Goal: Information Seeking & Learning: Check status

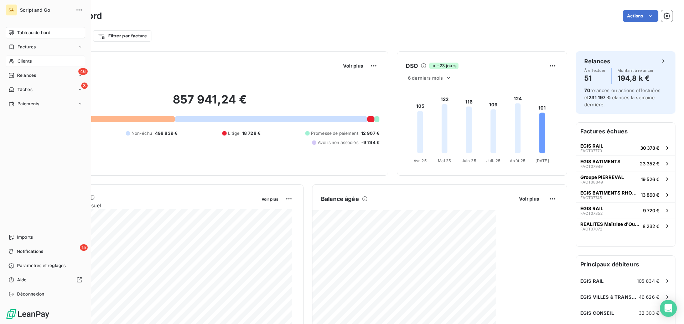
click at [22, 65] on div "Clients" at bounding box center [45, 61] width 79 height 11
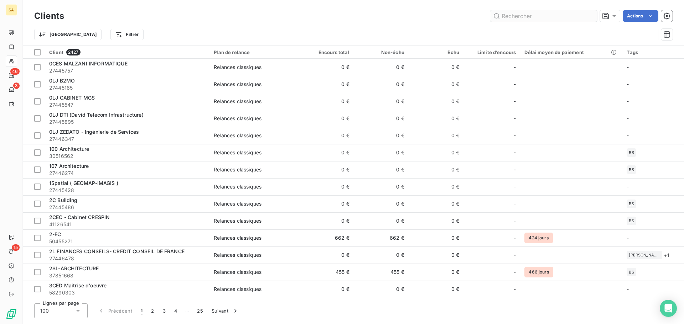
click at [511, 11] on input "text" at bounding box center [543, 15] width 107 height 11
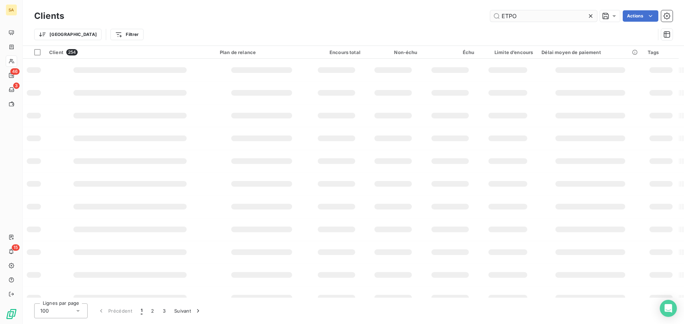
type input "ETPO"
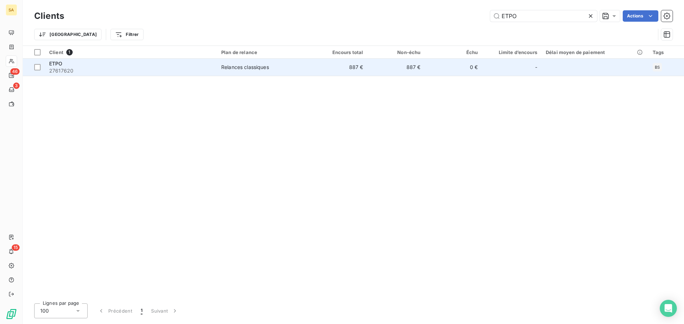
click at [114, 66] on div "ETPO" at bounding box center [130, 63] width 163 height 7
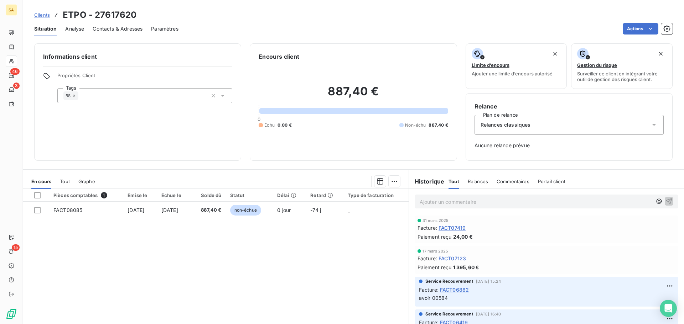
click at [109, 26] on span "Contacts & Adresses" at bounding box center [118, 28] width 50 height 7
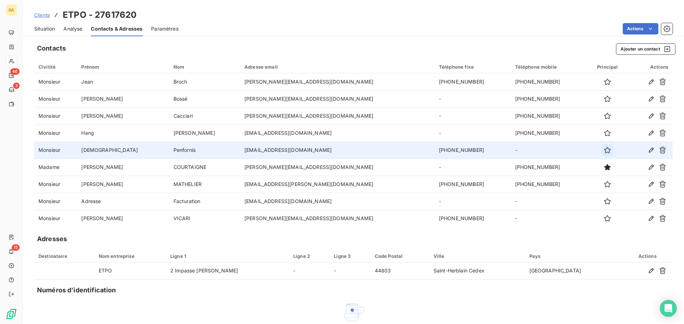
click at [603, 151] on icon "button" at bounding box center [606, 150] width 7 height 7
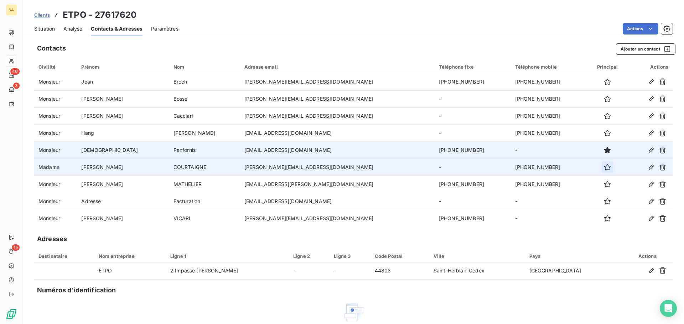
click at [604, 167] on icon "button" at bounding box center [607, 167] width 6 height 6
click at [350, 32] on div "Actions" at bounding box center [429, 28] width 485 height 11
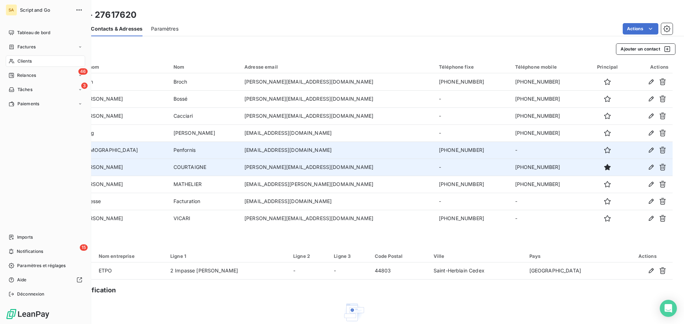
click at [16, 59] on div "Clients" at bounding box center [45, 61] width 79 height 11
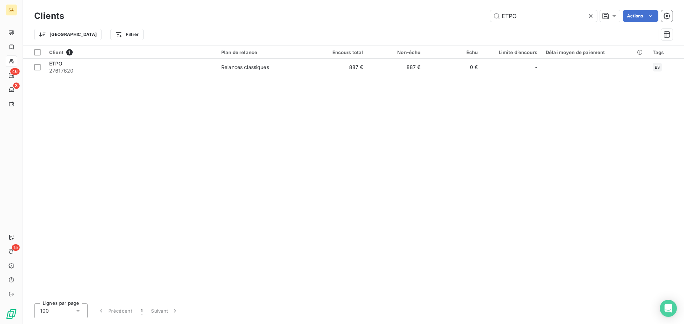
drag, startPoint x: 520, startPoint y: 19, endPoint x: 475, endPoint y: 18, distance: 45.6
click at [475, 18] on div "ETPO Actions" at bounding box center [373, 15] width 600 height 11
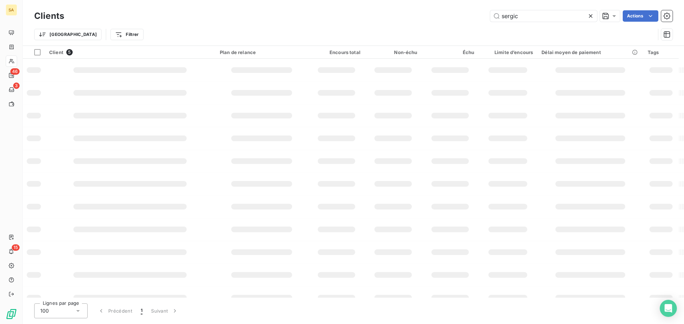
type input "sergic"
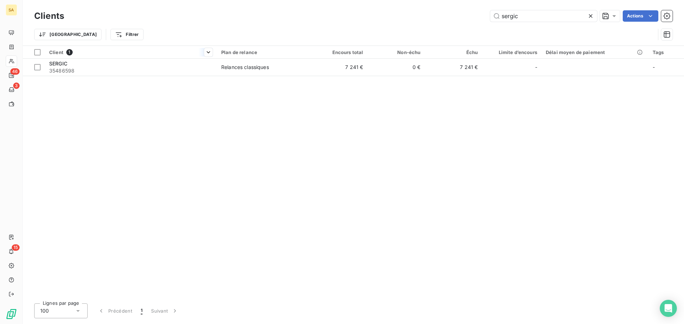
click at [128, 54] on div "Client 1" at bounding box center [130, 52] width 163 height 6
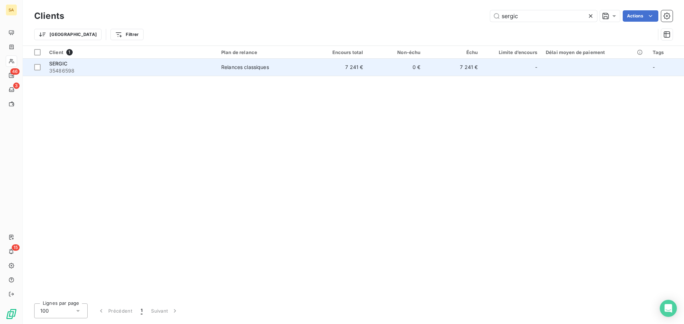
click at [129, 61] on div "SERGIC" at bounding box center [130, 63] width 163 height 7
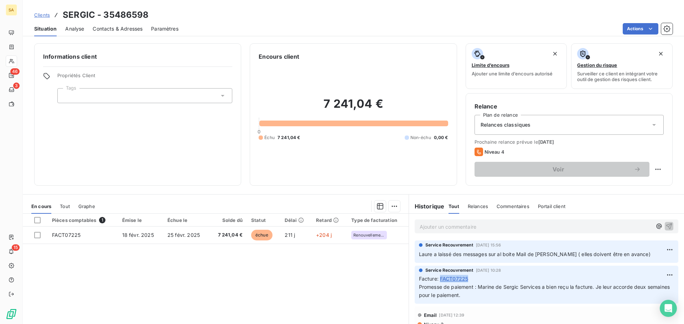
drag, startPoint x: 469, startPoint y: 277, endPoint x: 438, endPoint y: 279, distance: 31.8
click at [438, 279] on div "Facture : FACT07225" at bounding box center [546, 278] width 255 height 7
click at [508, 274] on div "Service Recouvrement [DATE] 10:28 Facture : FACT07225 Promesse de paiement : Ma…" at bounding box center [546, 283] width 255 height 32
